Goal: Information Seeking & Learning: Learn about a topic

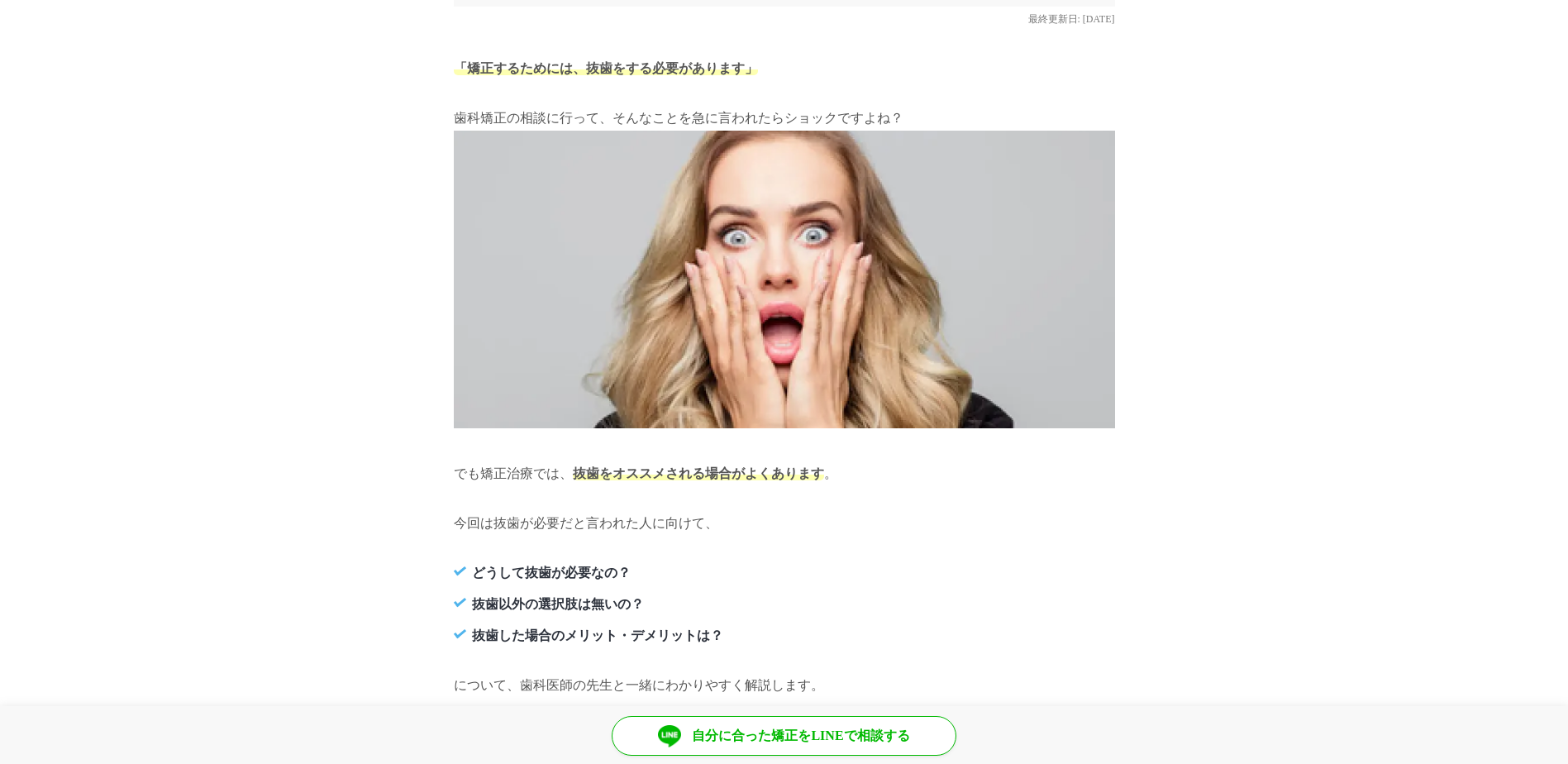
scroll to position [579, 0]
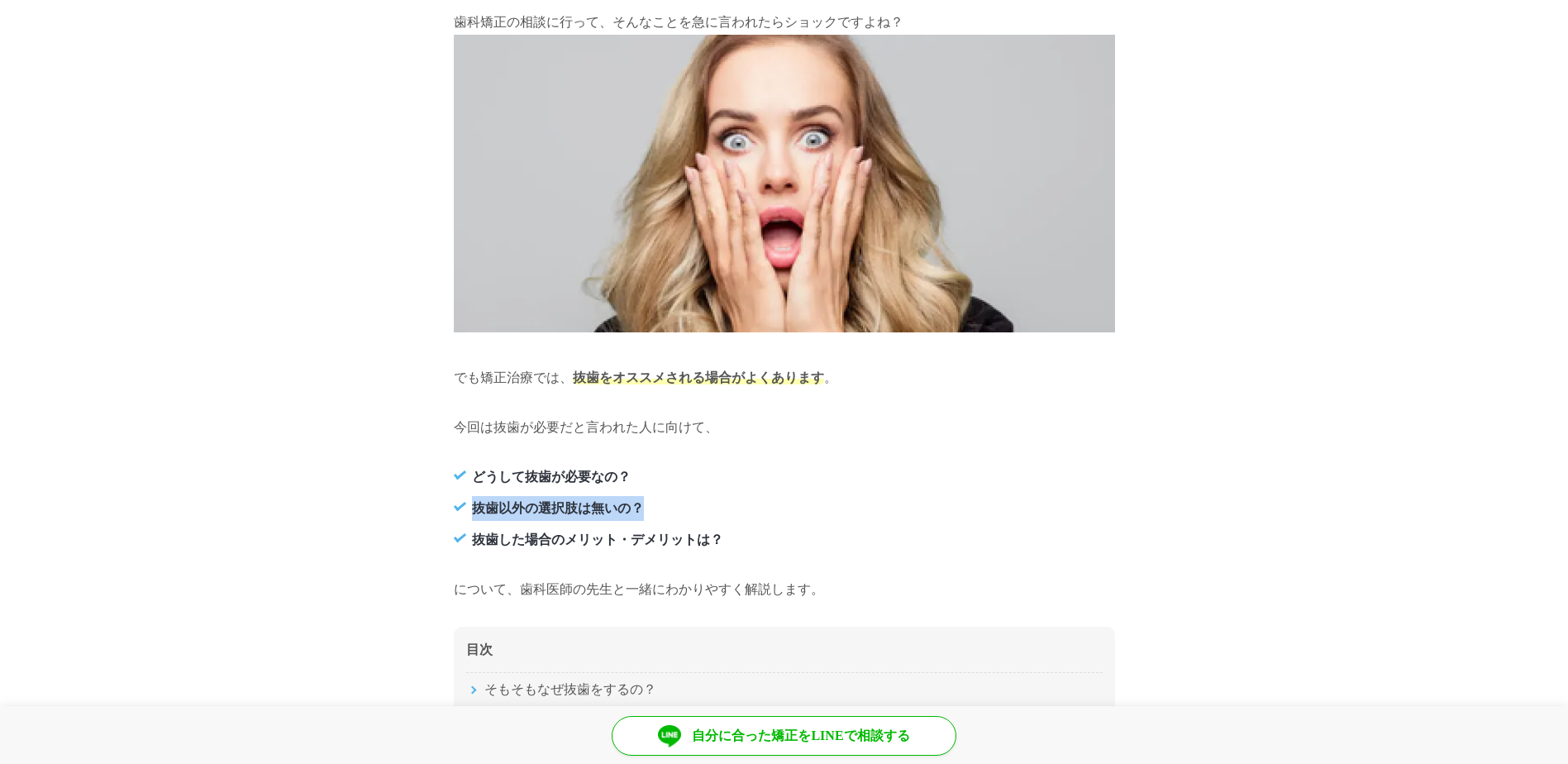
drag, startPoint x: 476, startPoint y: 510, endPoint x: 646, endPoint y: 513, distance: 170.0
click at [646, 513] on li "抜歯以外の選択肢は無いの？" at bounding box center [784, 508] width 661 height 25
copy strong "抜歯以外の選択肢は無いの？"
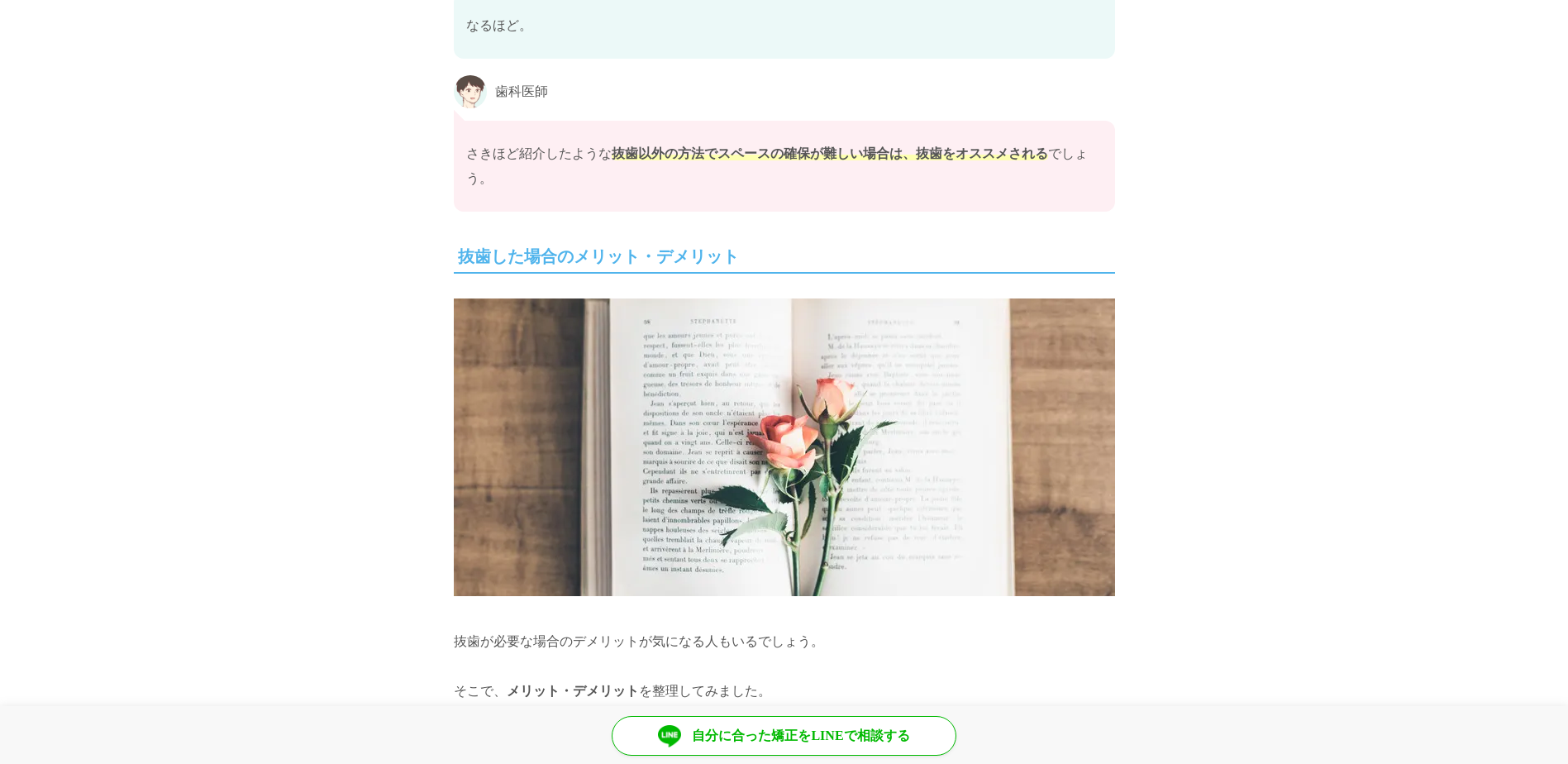
scroll to position [7274, 0]
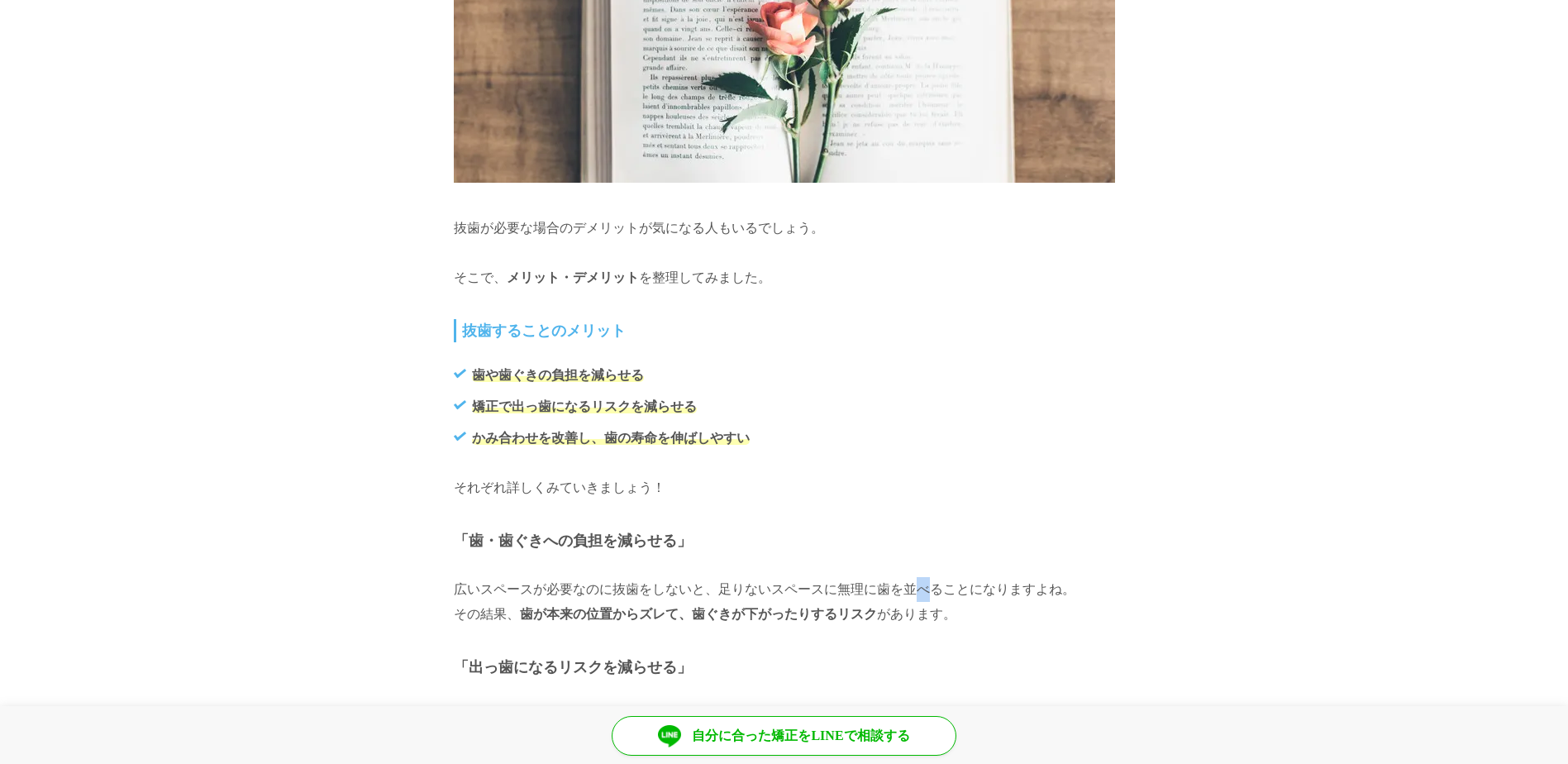
drag, startPoint x: 920, startPoint y: 552, endPoint x: 1263, endPoint y: 291, distance: 431.0
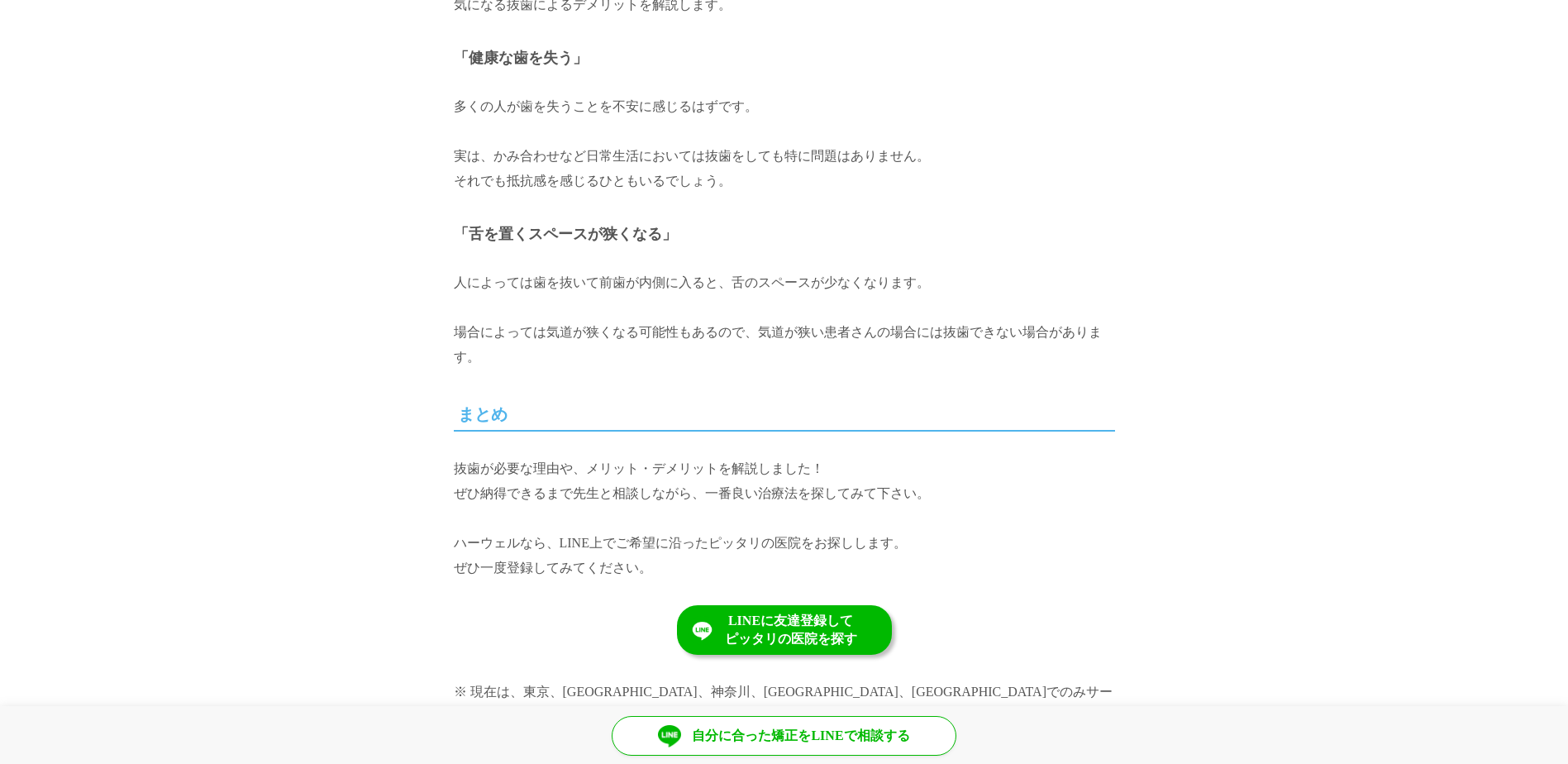
scroll to position [8680, 0]
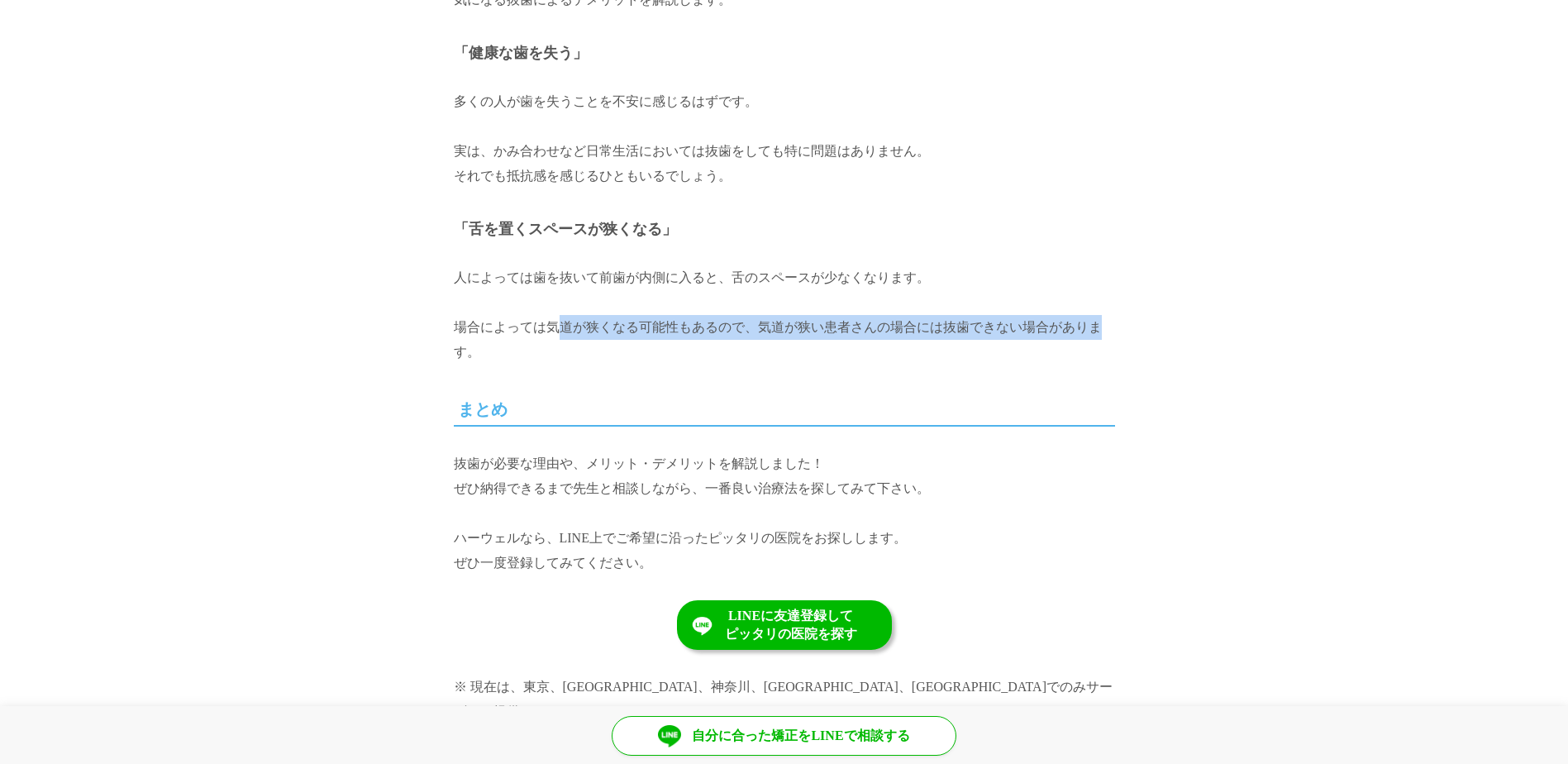
drag, startPoint x: 545, startPoint y: 316, endPoint x: 1083, endPoint y: 322, distance: 538.0
click at [1083, 322] on p "人によっては歯を抜いて前歯が内側に入ると、舌のスペースが少なくなります。 場合によっては気道が狭くなる可能性もあるので、気道が狭い患者さんの場合には抜歯できな…" at bounding box center [784, 315] width 661 height 99
copy p "気道が狭くなる可能性もあるので、気道が狭い患者さんの場合には抜歯できない場合があり"
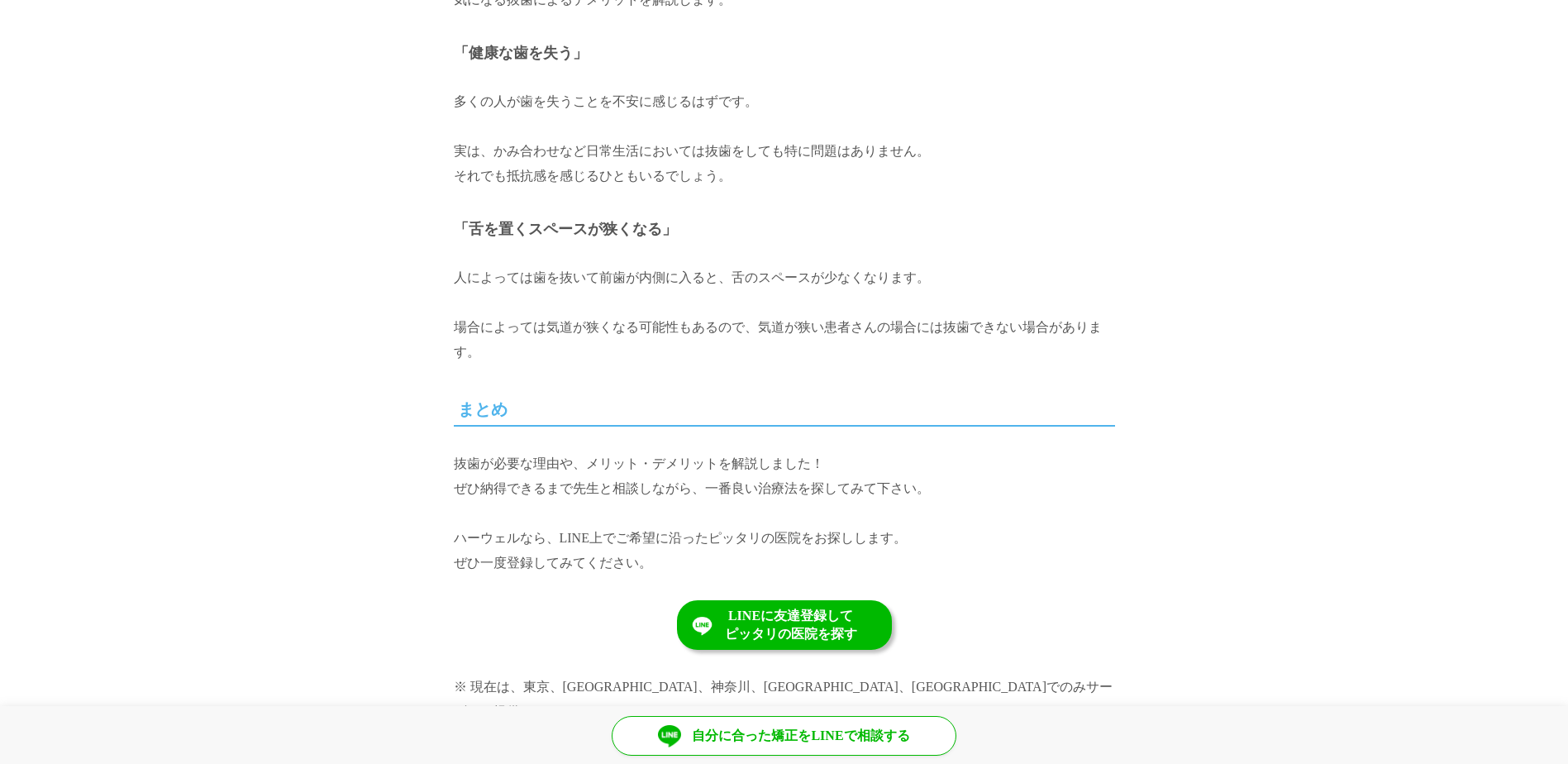
drag, startPoint x: 549, startPoint y: 318, endPoint x: 583, endPoint y: 316, distance: 34.1
click at [583, 316] on p "人によっては歯を抜いて前歯が内側に入ると、舌のスペースが少なくなります。 場合によっては気道が狭くなる可能性もあるので、気道が狭い患者さんの場合には抜歯できな…" at bounding box center [784, 315] width 661 height 99
drag, startPoint x: 583, startPoint y: 316, endPoint x: 461, endPoint y: 269, distance: 130.7
click at [468, 269] on p "人によっては歯を抜いて前歯が内側に入ると、舌のスペースが少なくなります。 場合によっては気道が狭くなる可能性もあるので、気道が狭い患者さんの場合には抜歯できな…" at bounding box center [784, 315] width 661 height 99
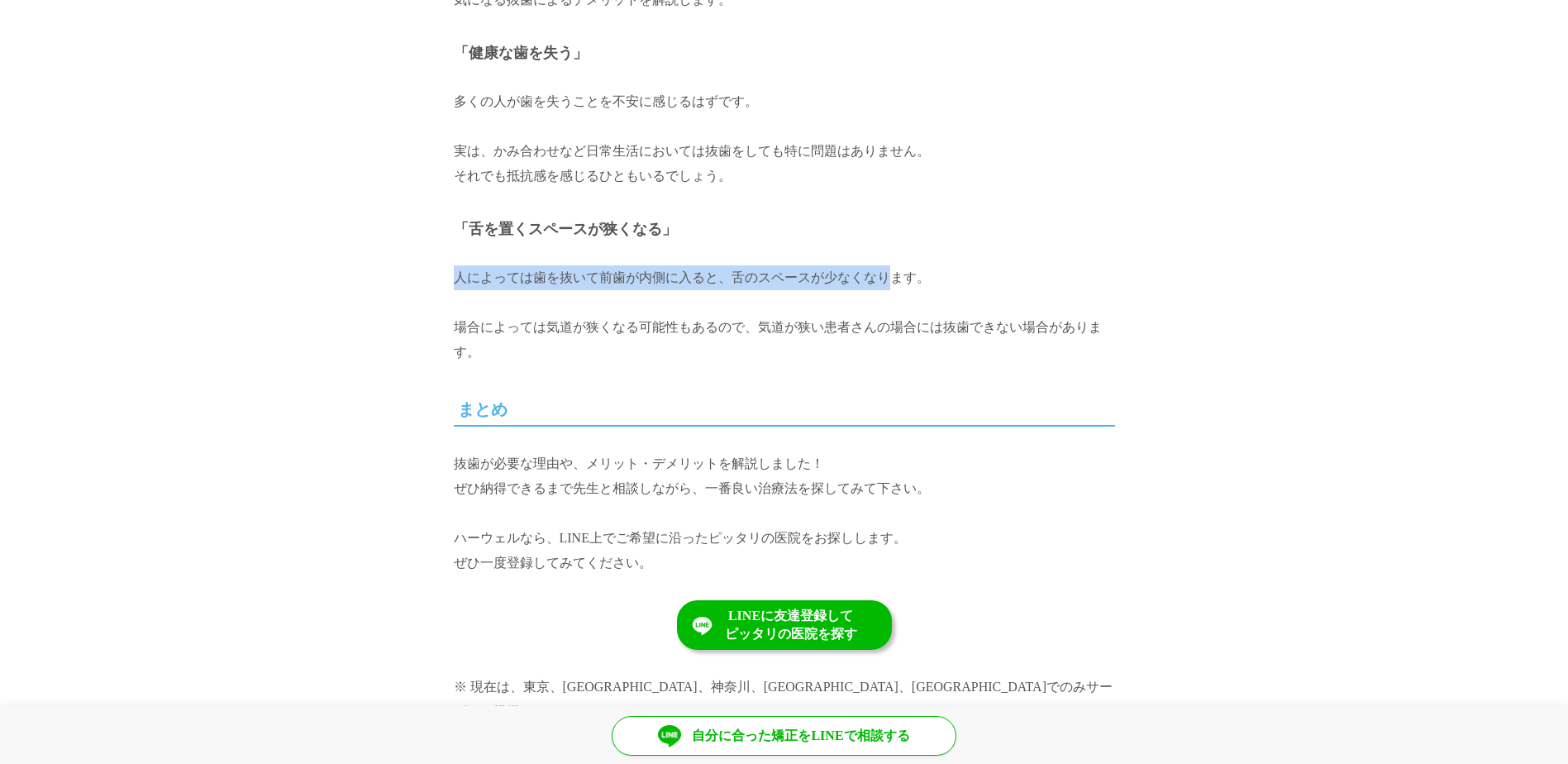
drag, startPoint x: 462, startPoint y: 269, endPoint x: 887, endPoint y: 268, distance: 425.0
click at [887, 268] on p "人によっては歯を抜いて前歯が内側に入ると、舌のスペースが少なくなります。 場合によっては気道が狭くなる可能性もあるので、気道が狭い患者さんの場合には抜歯できな…" at bounding box center [784, 315] width 661 height 99
copy p "人によっては歯を抜いて前歯が内側に入ると、舌のスペースが少なくなり"
drag, startPoint x: 496, startPoint y: 286, endPoint x: 514, endPoint y: 308, distance: 28.4
click at [498, 288] on p "人によっては歯を抜いて前歯が内側に入ると、舌のスペースが少なくなります。 場合によっては気道が狭くなる可能性もあるので、気道が狭い患者さんの場合には抜歯できな…" at bounding box center [784, 315] width 661 height 99
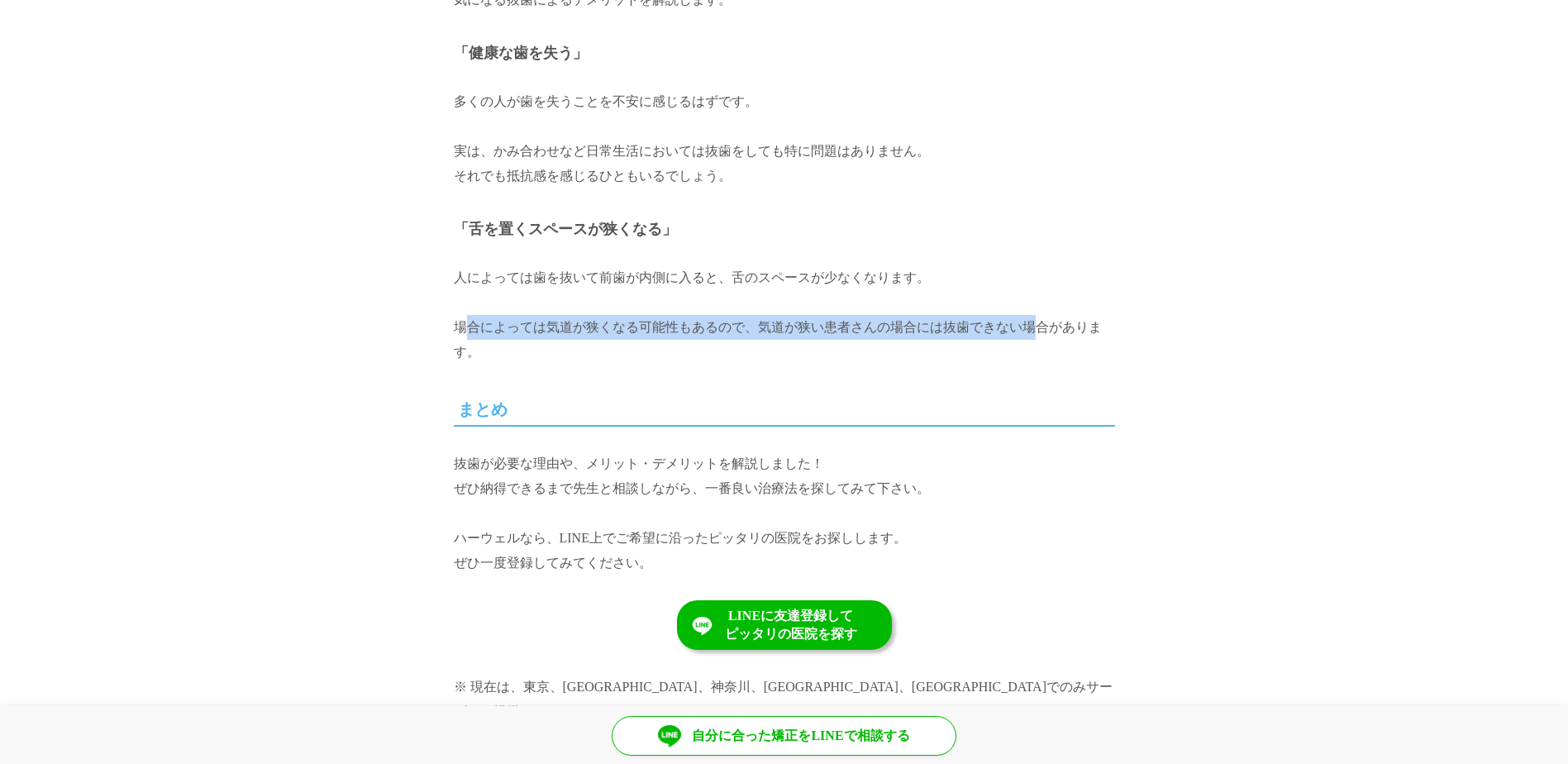
drag, startPoint x: 461, startPoint y: 317, endPoint x: 1021, endPoint y: 313, distance: 560.0
click at [1021, 313] on p "人によっては歯を抜いて前歯が内側に入ると、舌のスペースが少なくなります。 場合によっては気道が狭くなる可能性もあるので、気道が狭い患者さんの場合には抜歯できな…" at bounding box center [784, 315] width 661 height 99
copy p "場合によっては気道が狭くなる可能性もあるので、気道が狭い患者さんの場合には抜歯できない"
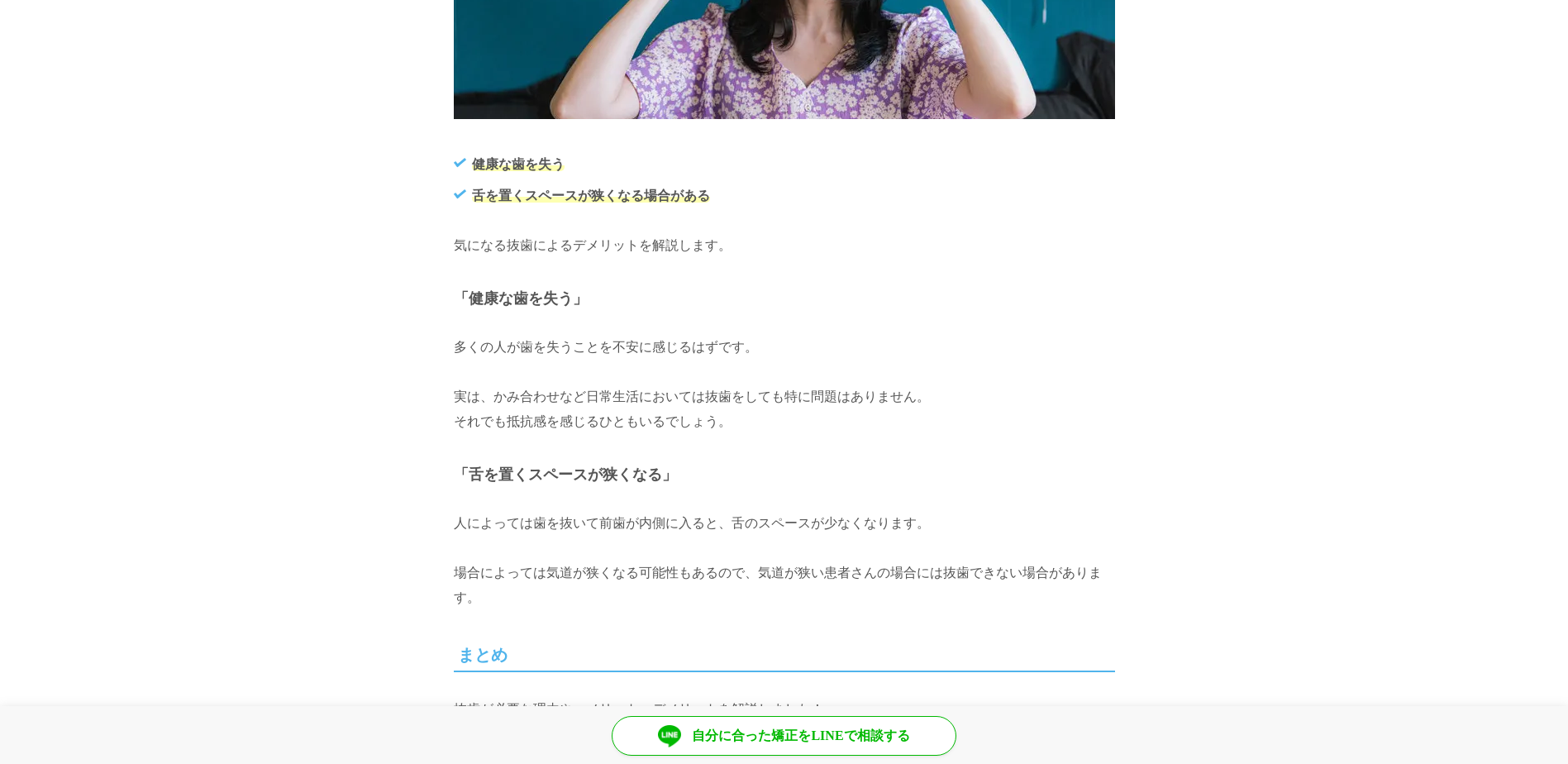
scroll to position [8432, 0]
